Goal: Information Seeking & Learning: Find specific page/section

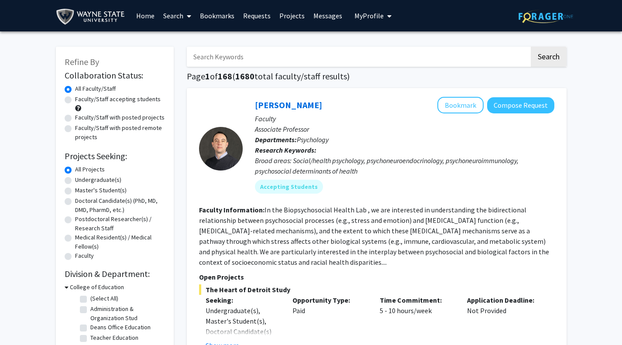
click at [75, 100] on label "Faculty/Staff accepting students" at bounding box center [118, 99] width 86 height 9
click at [75, 100] on input "Faculty/Staff accepting students" at bounding box center [78, 98] width 6 height 6
radio input "true"
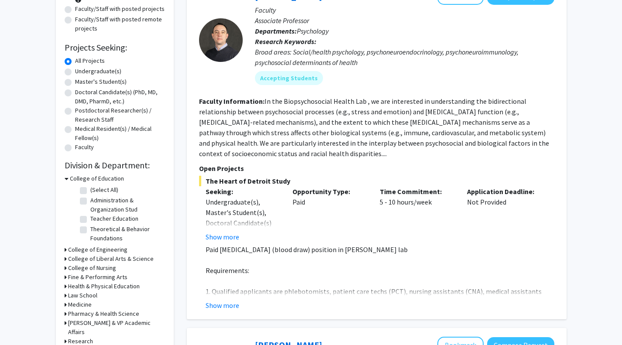
scroll to position [110, 0]
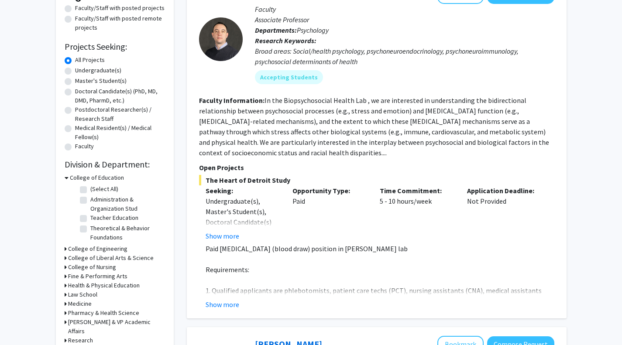
click at [75, 91] on label "Doctoral Candidate(s) (PhD, MD, DMD, PharmD, etc.)" at bounding box center [120, 96] width 90 height 18
click at [75, 91] on input "Doctoral Candidate(s) (PhD, MD, DMD, PharmD, etc.)" at bounding box center [78, 90] width 6 height 6
radio input "true"
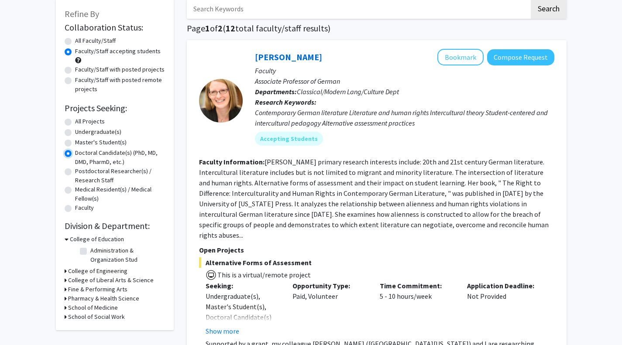
scroll to position [82, 0]
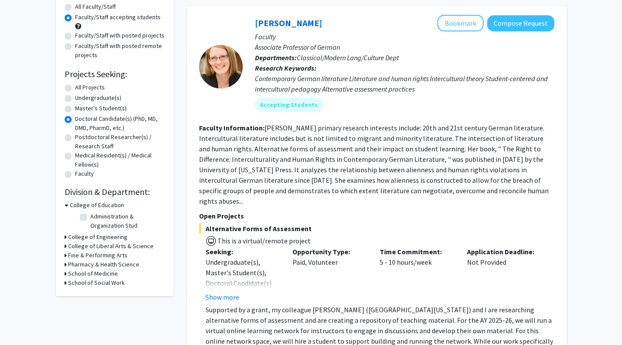
click at [72, 266] on h3 "Pharmacy & Health Science" at bounding box center [103, 264] width 71 height 9
click at [67, 267] on icon at bounding box center [67, 264] width 4 height 9
click at [66, 274] on icon at bounding box center [66, 273] width 2 height 9
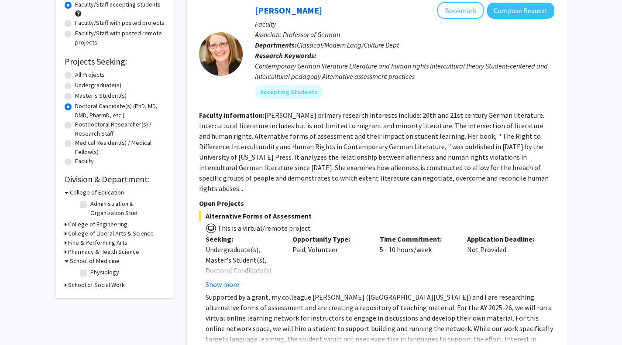
scroll to position [95, 0]
click at [90, 276] on label "Physiology" at bounding box center [104, 271] width 29 height 9
click at [90, 273] on input "Physiology" at bounding box center [93, 270] width 6 height 6
checkbox input "true"
